Goal: Entertainment & Leisure: Consume media (video, audio)

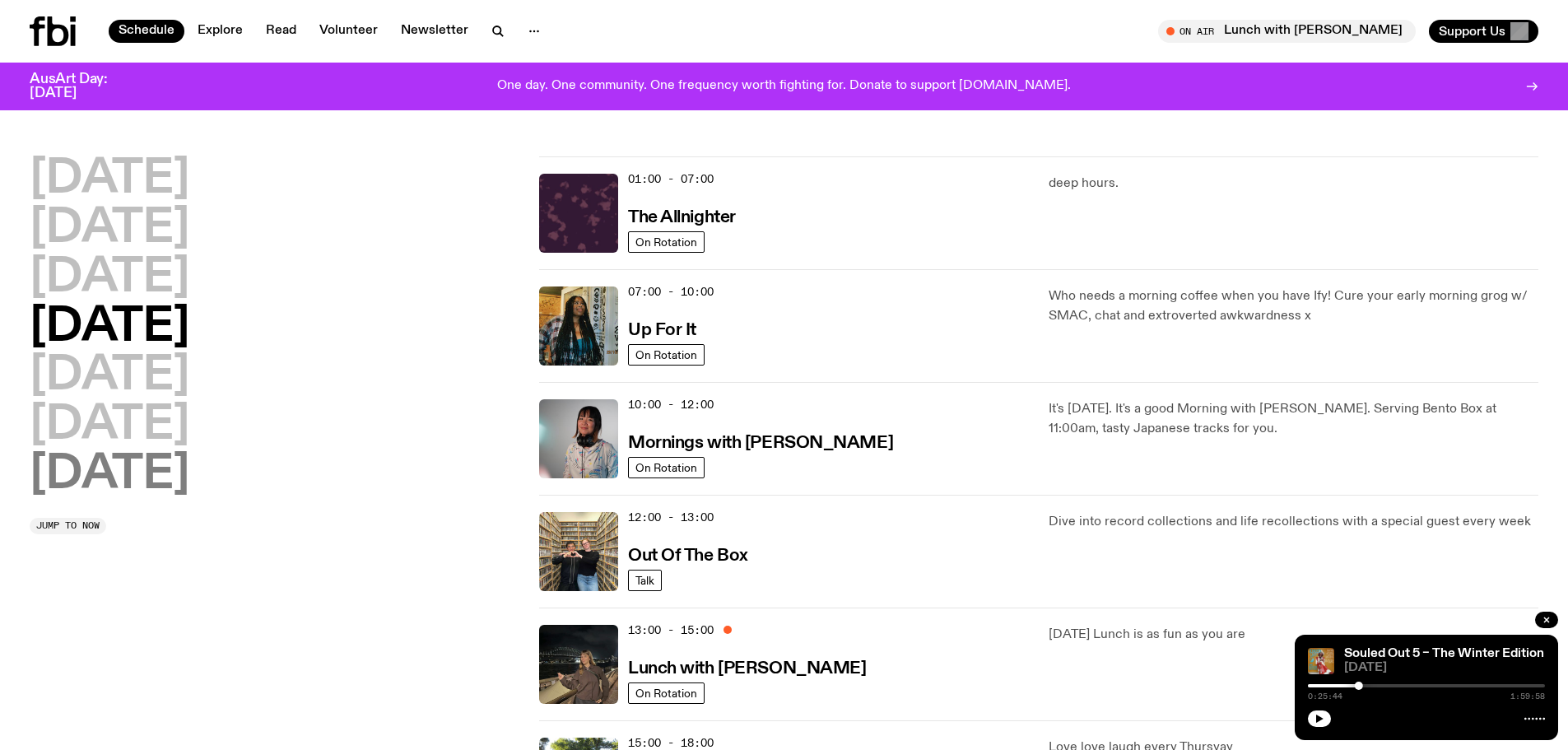
click at [168, 472] on h2 "[DATE]" at bounding box center [110, 475] width 159 height 46
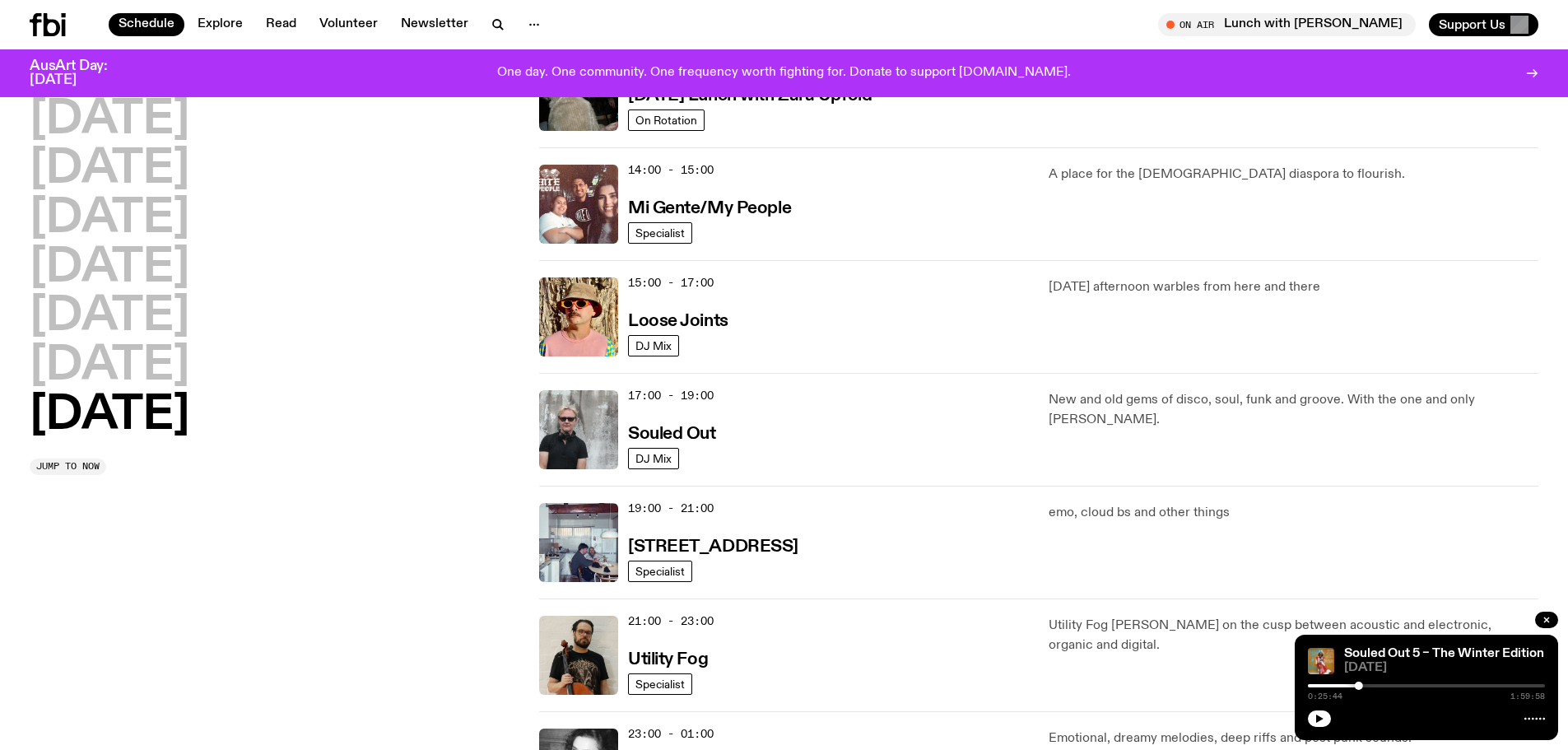
scroll to position [787, 0]
click at [553, 422] on img at bounding box center [578, 427] width 79 height 79
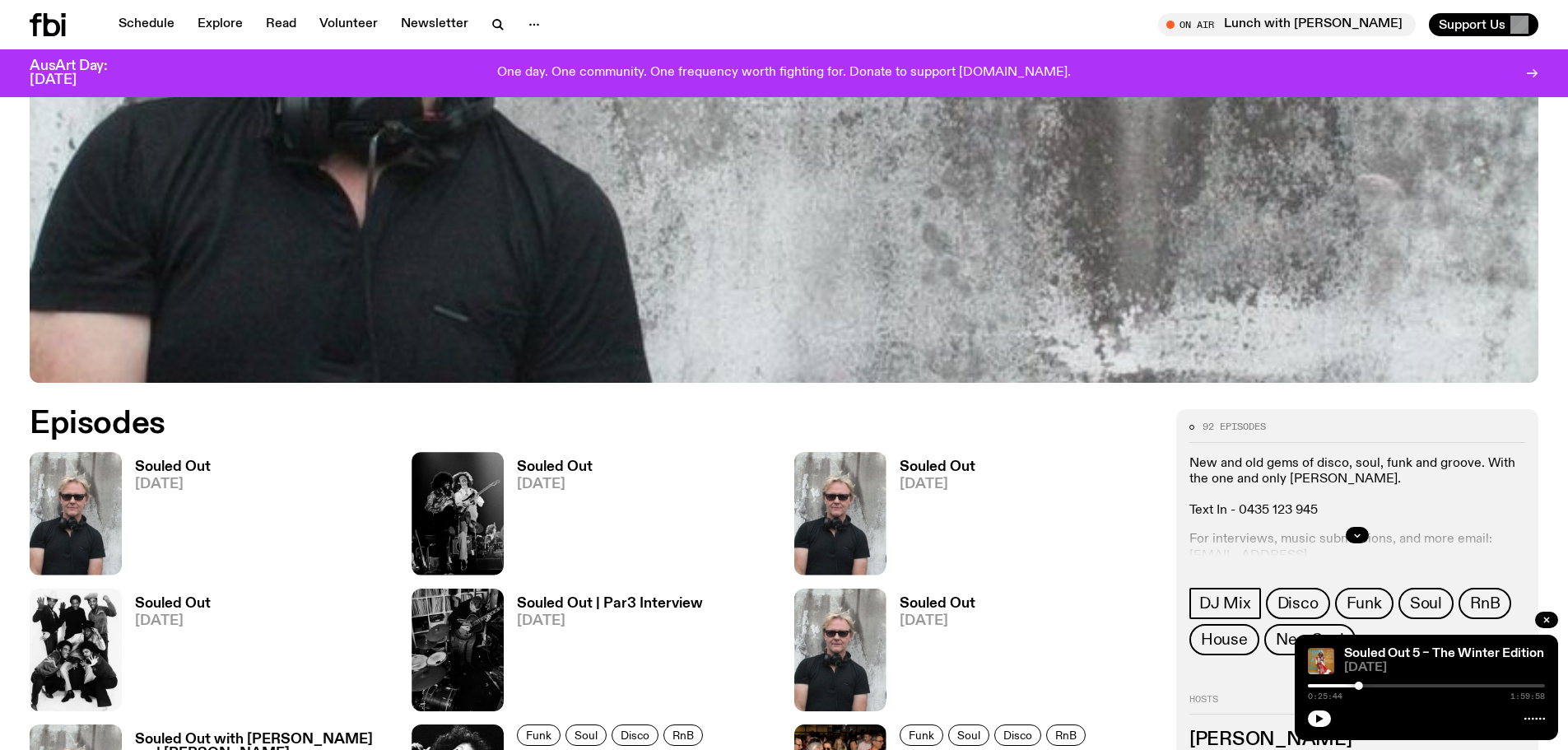
scroll to position [728, 0]
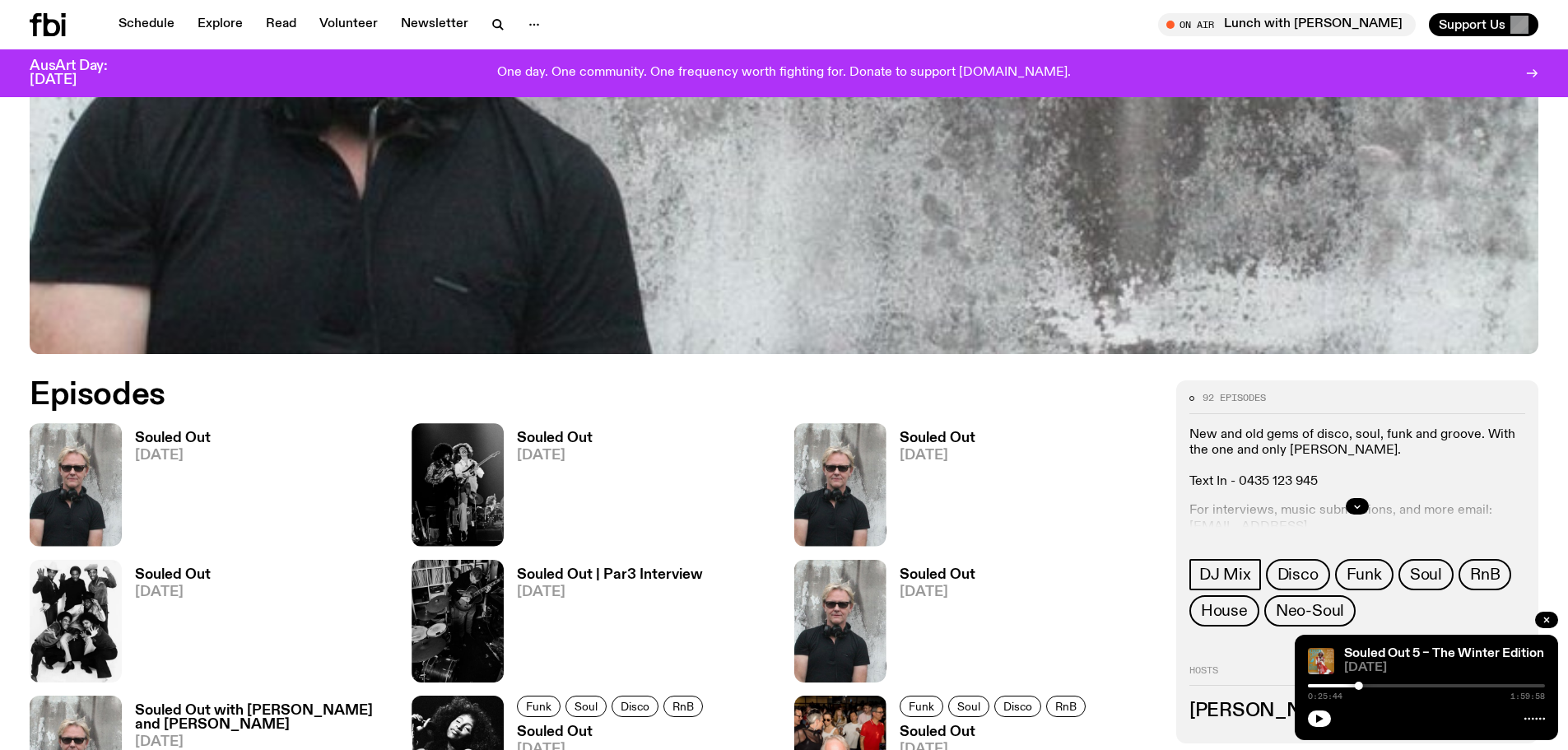
click at [80, 465] on img at bounding box center [75, 485] width 92 height 123
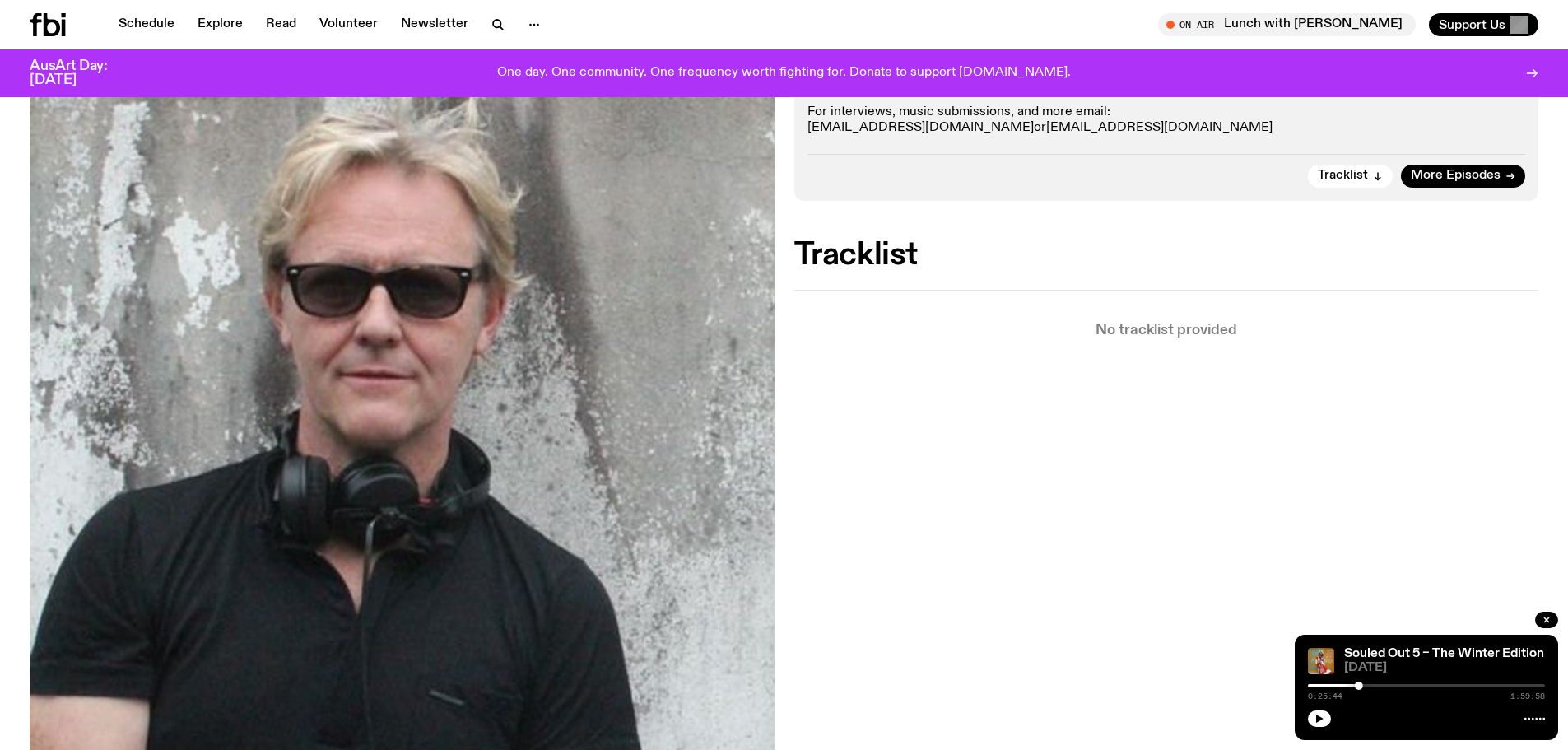
scroll to position [402, 0]
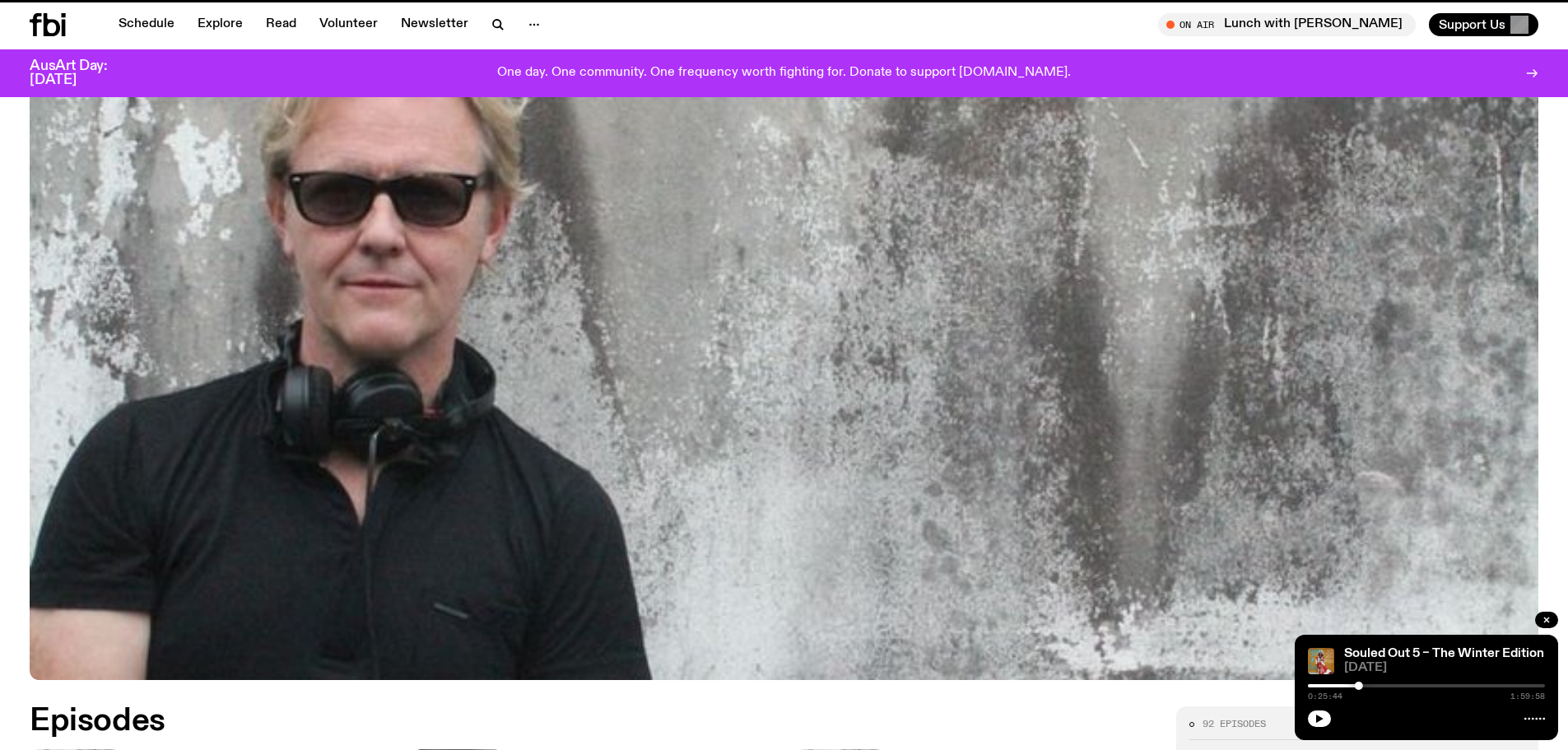
scroll to position [728, 0]
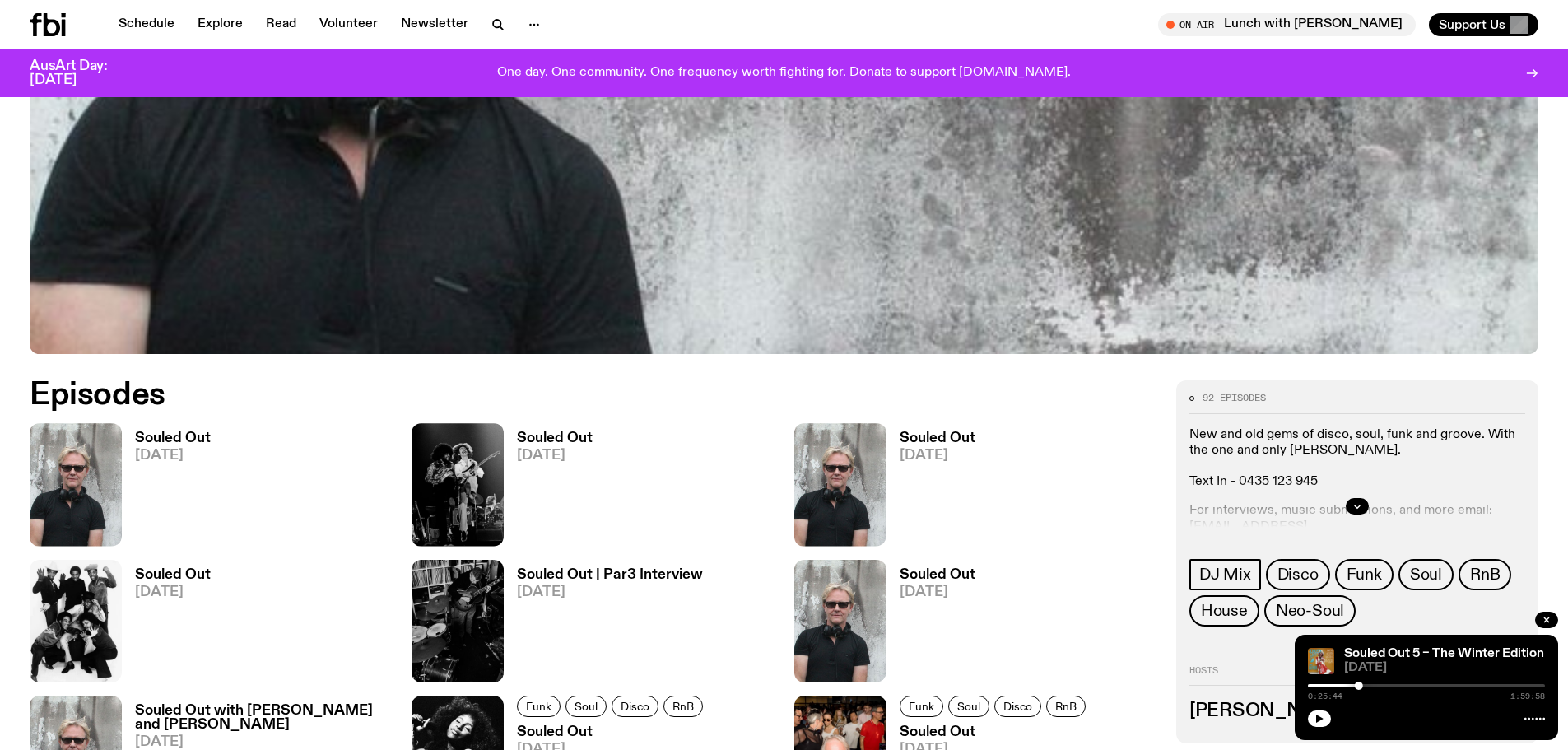
click at [169, 434] on h3 "Souled Out" at bounding box center [173, 438] width 75 height 14
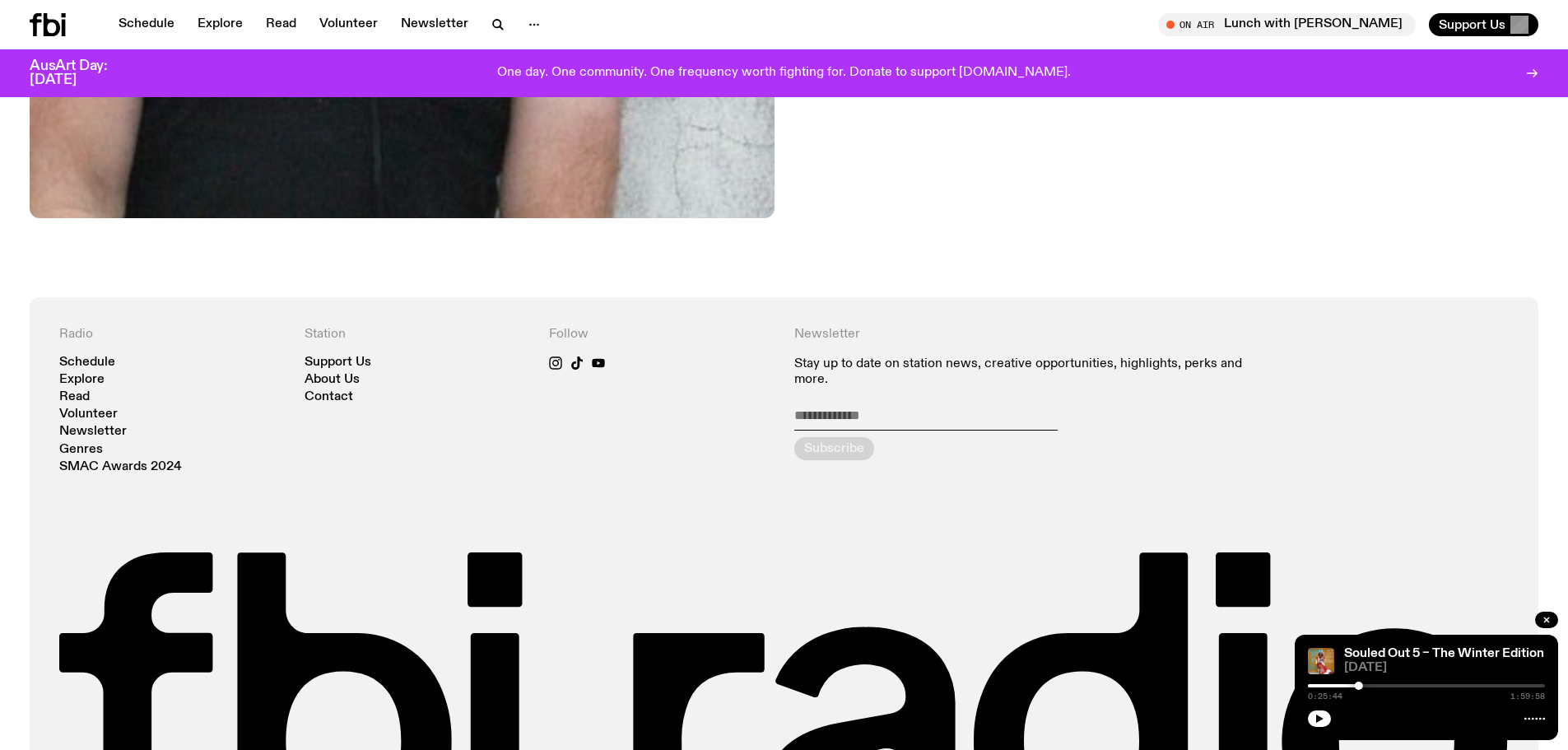
scroll to position [1303, 0]
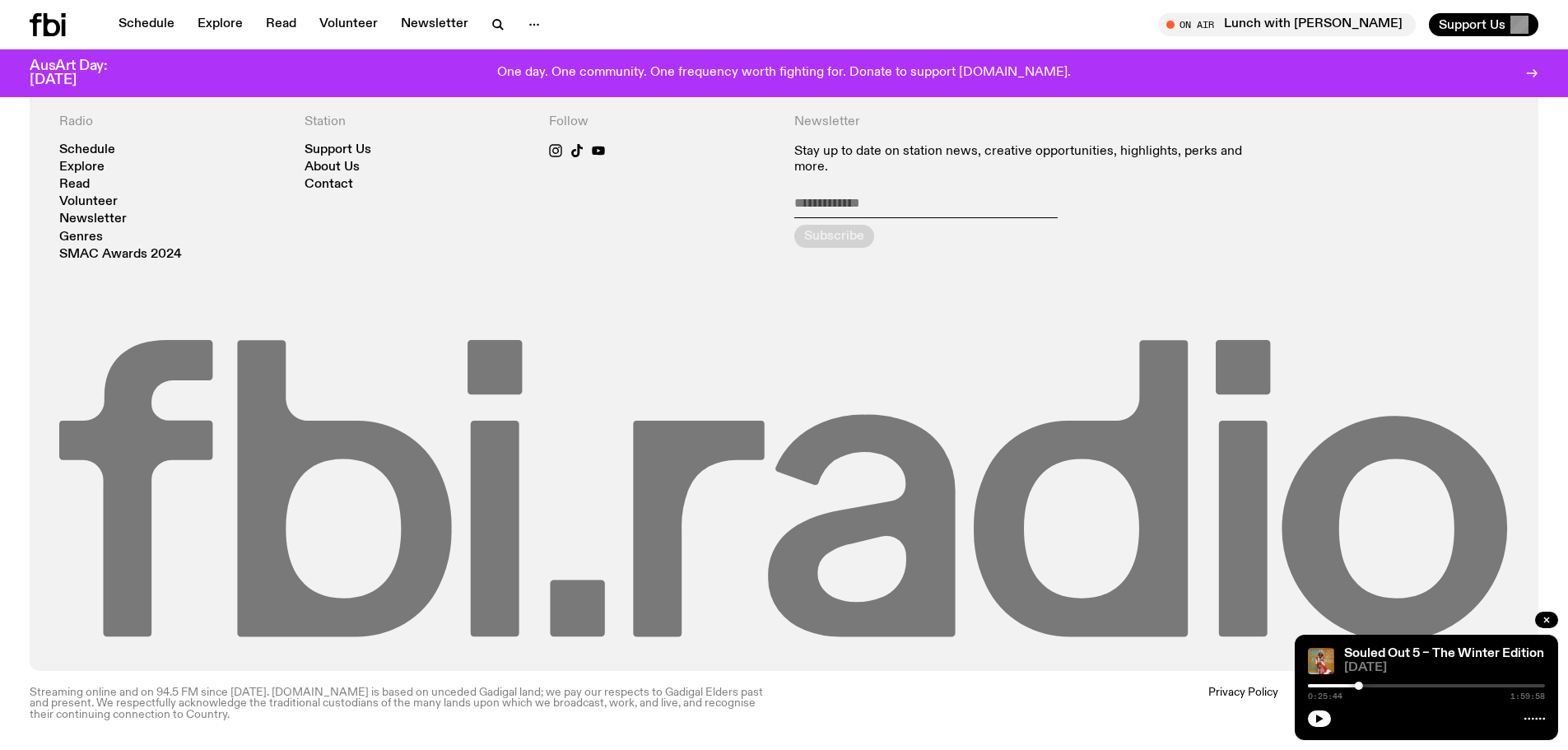
drag, startPoint x: 1546, startPoint y: 619, endPoint x: 1222, endPoint y: 508, distance: 342.5
click at [1546, 619] on icon "button" at bounding box center [1546, 620] width 5 height 5
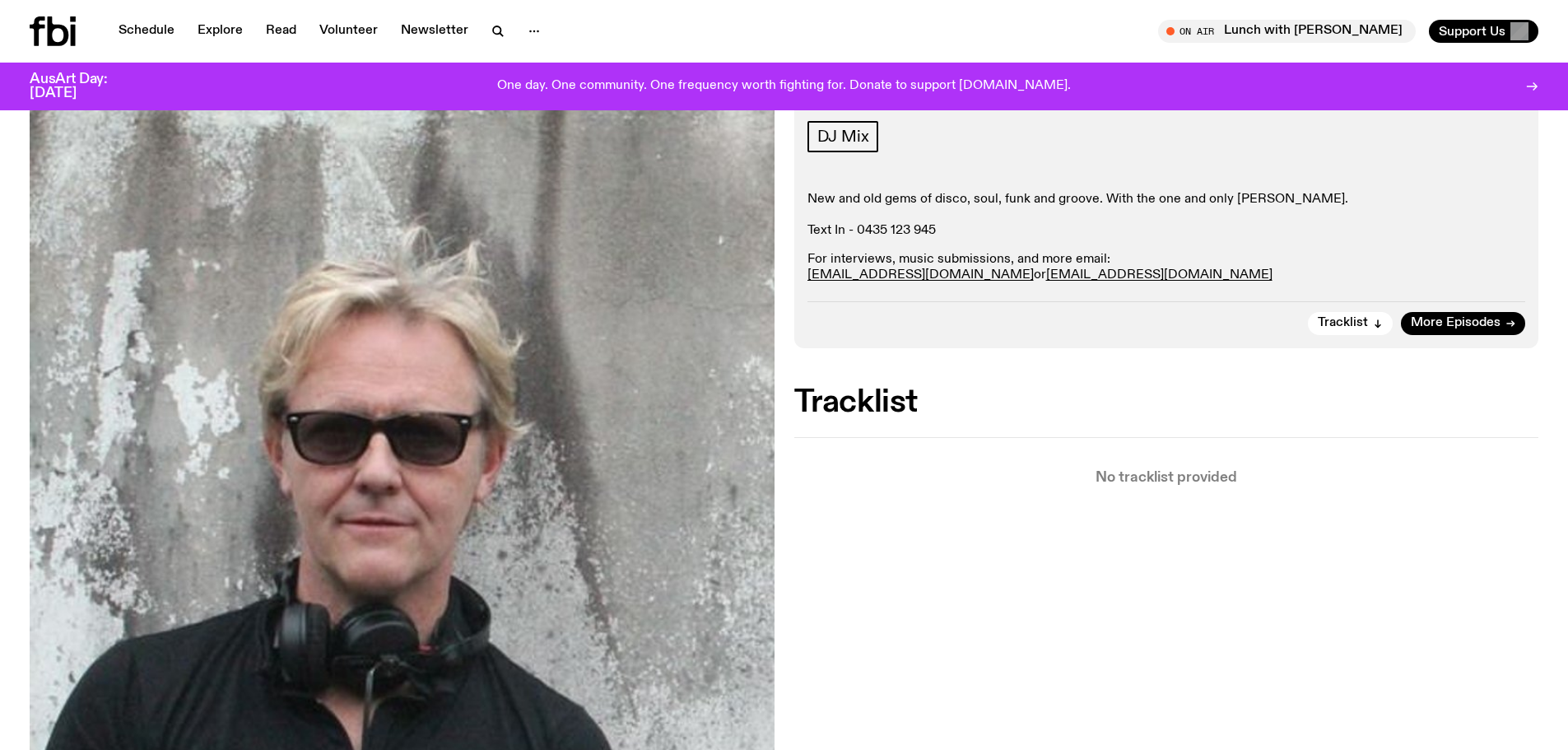
scroll to position [0, 0]
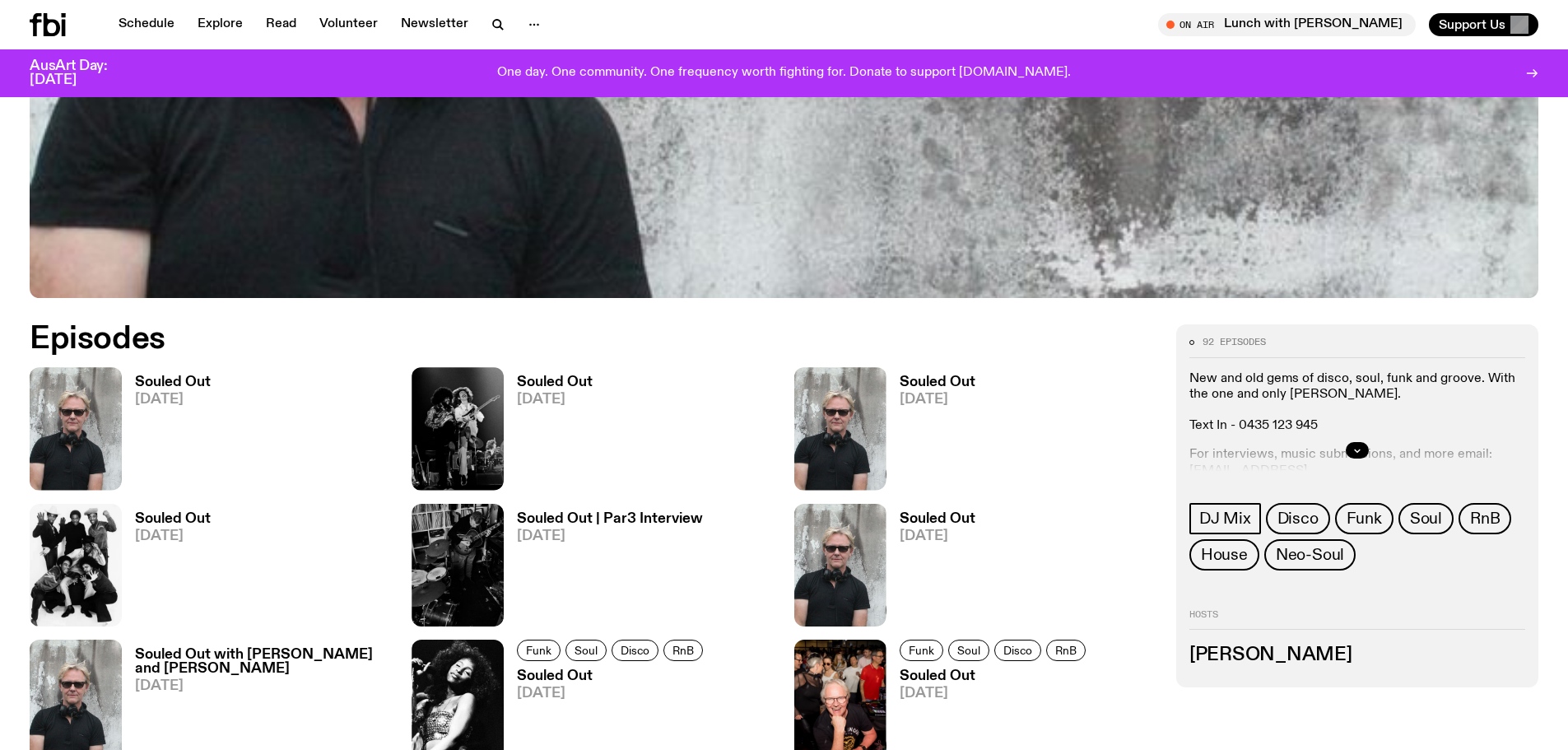
scroll to position [962, 0]
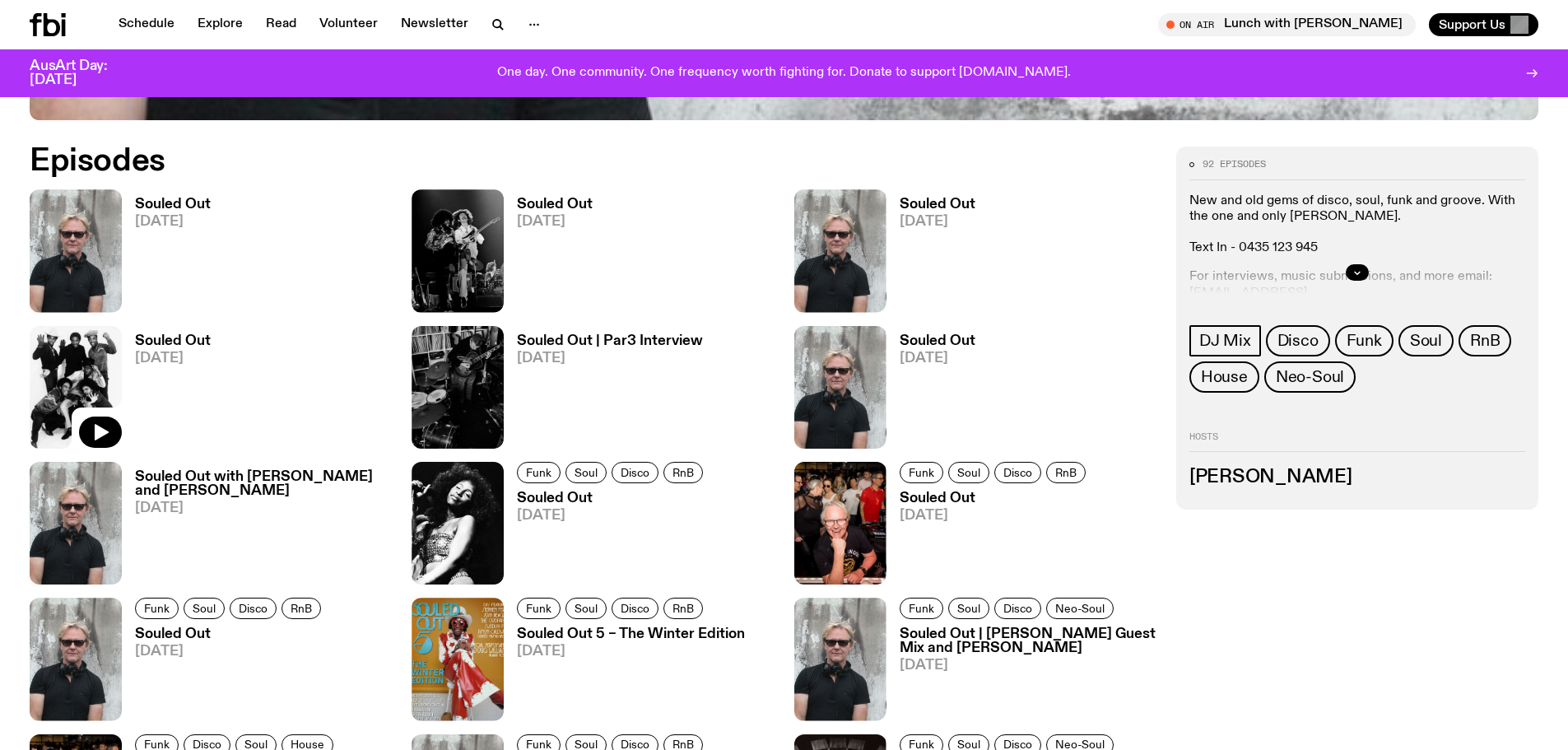
click at [72, 383] on img at bounding box center [75, 387] width 92 height 123
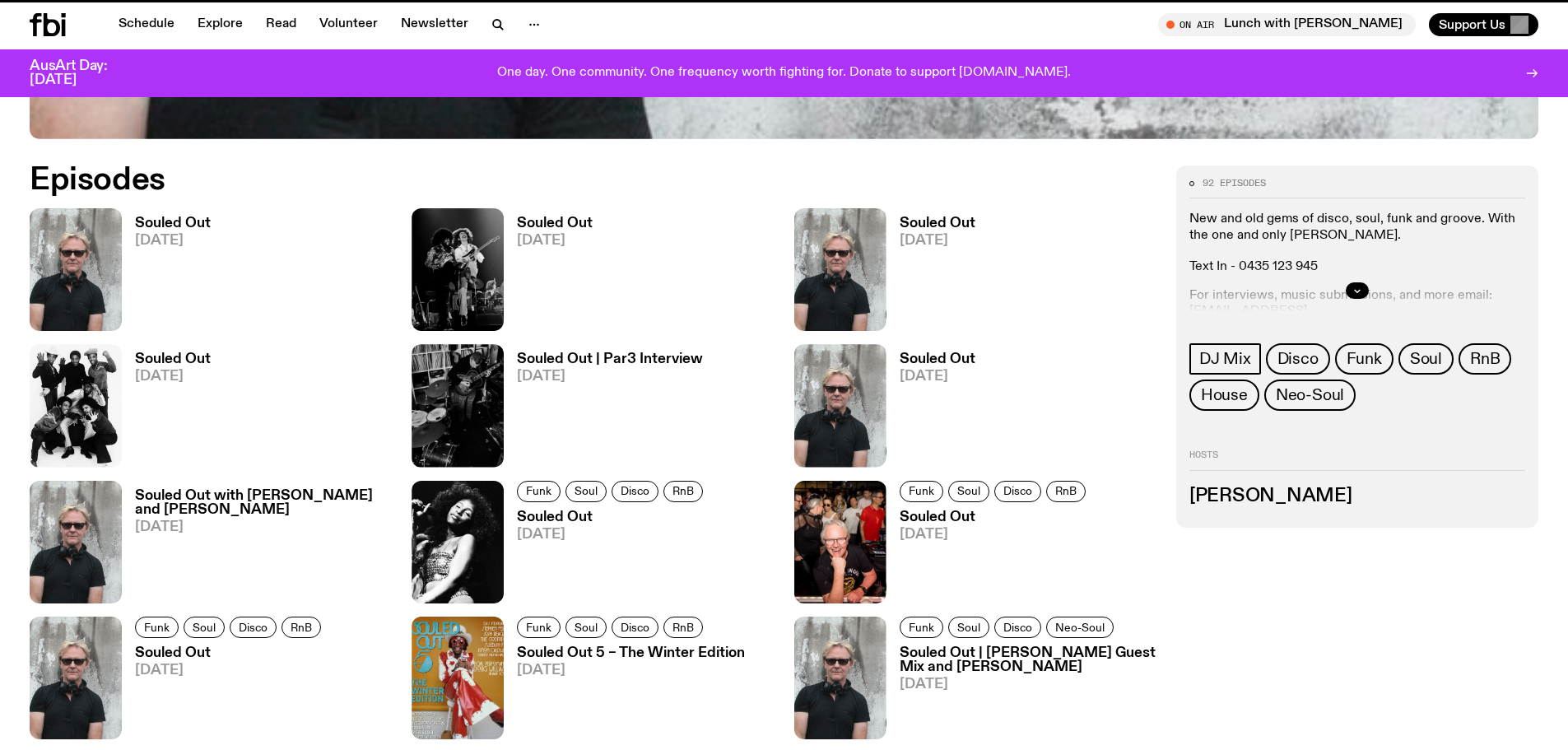
scroll to position [949, 0]
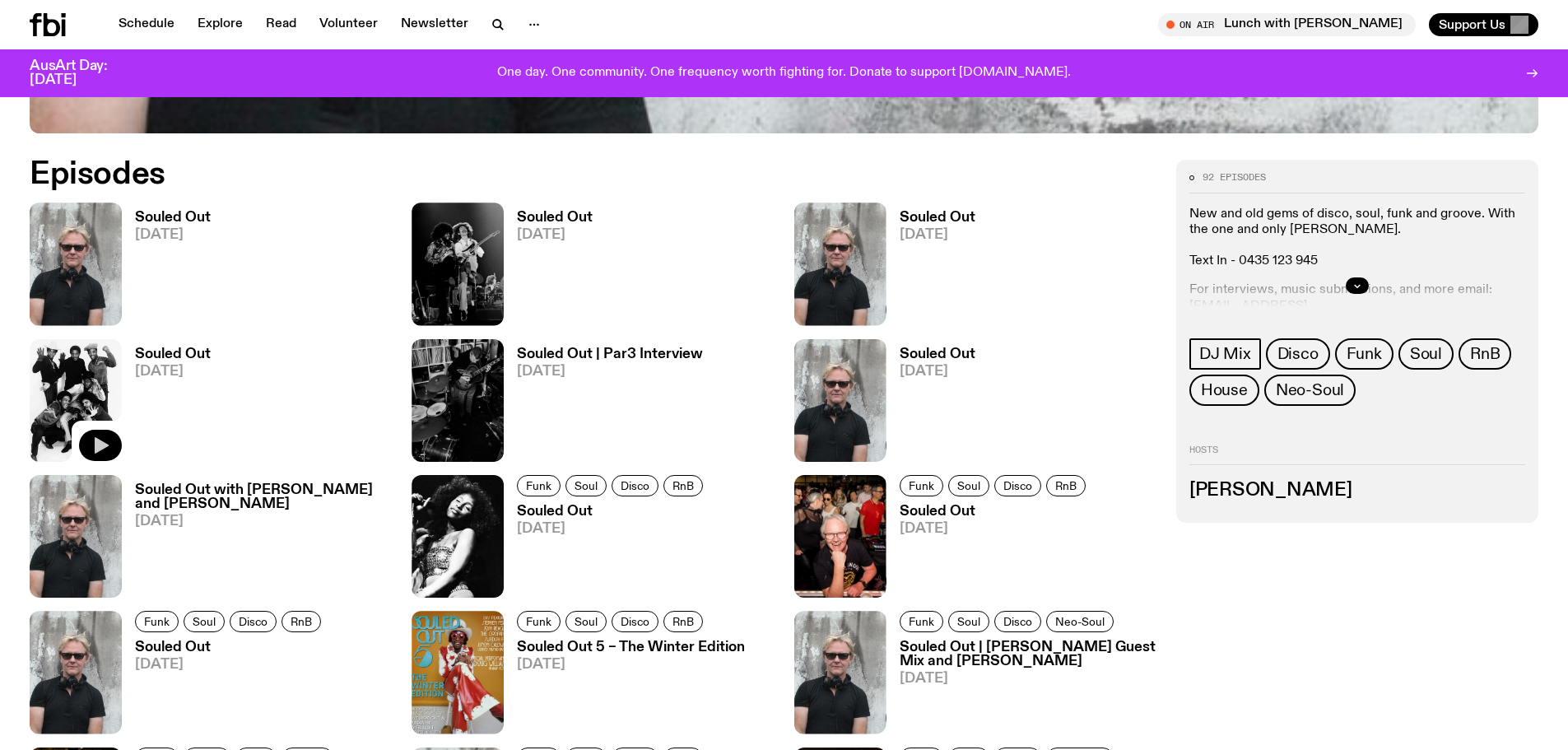
click at [110, 445] on icon "button" at bounding box center [100, 446] width 20 height 20
